Goal: Task Accomplishment & Management: Manage account settings

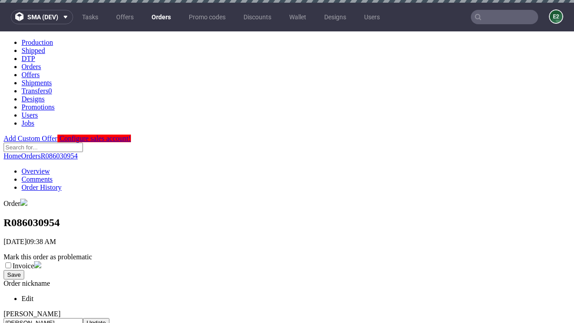
scroll to position [367, 0]
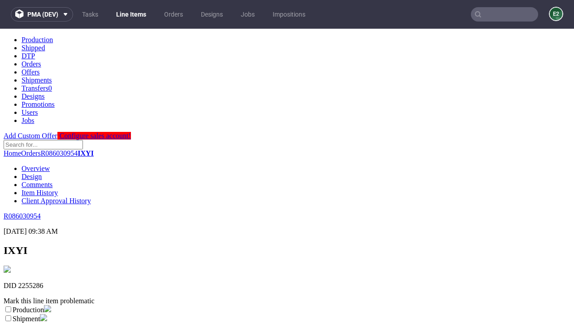
scroll to position [158, 0]
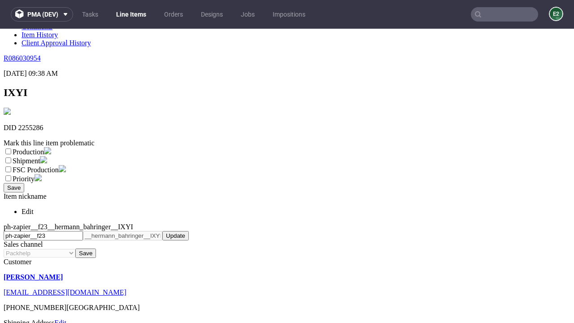
select select "dtp_ca_needed"
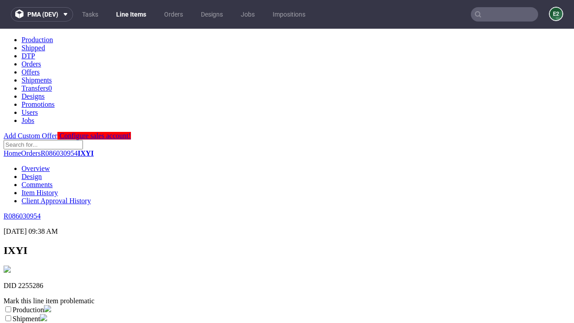
scroll to position [0, 0]
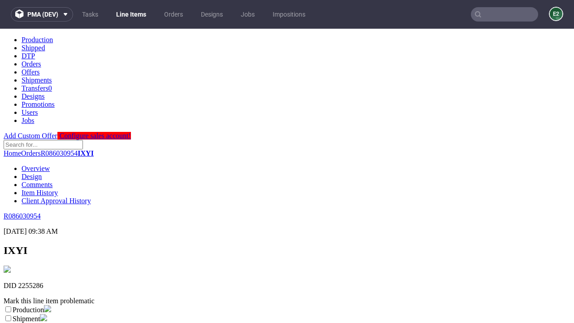
checkbox input "true"
